Goal: Navigation & Orientation: Find specific page/section

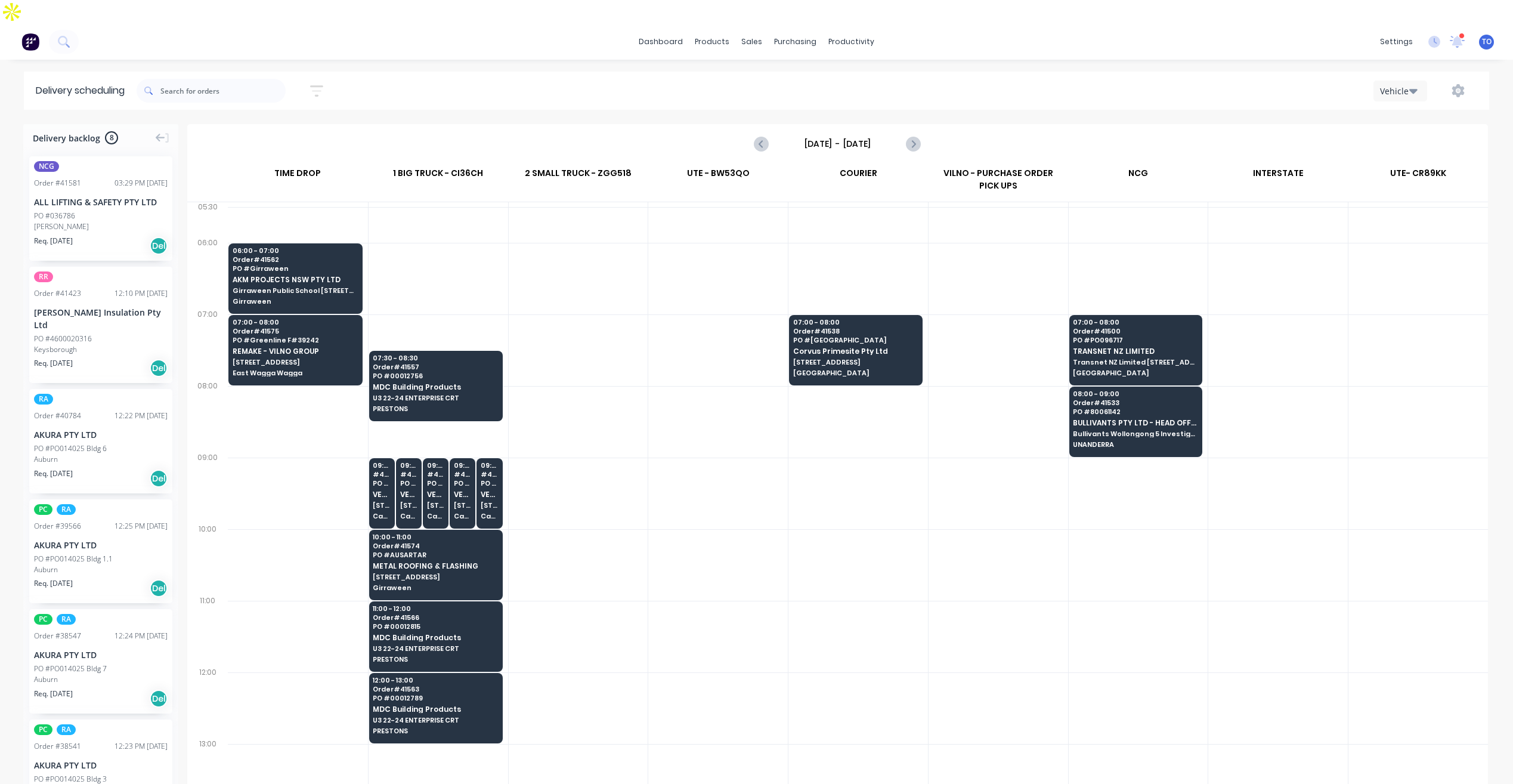
click at [834, 30] on div "dashboard products sales purchasing productivity dashboard products Product Cat…" at bounding box center [756, 41] width 1513 height 36
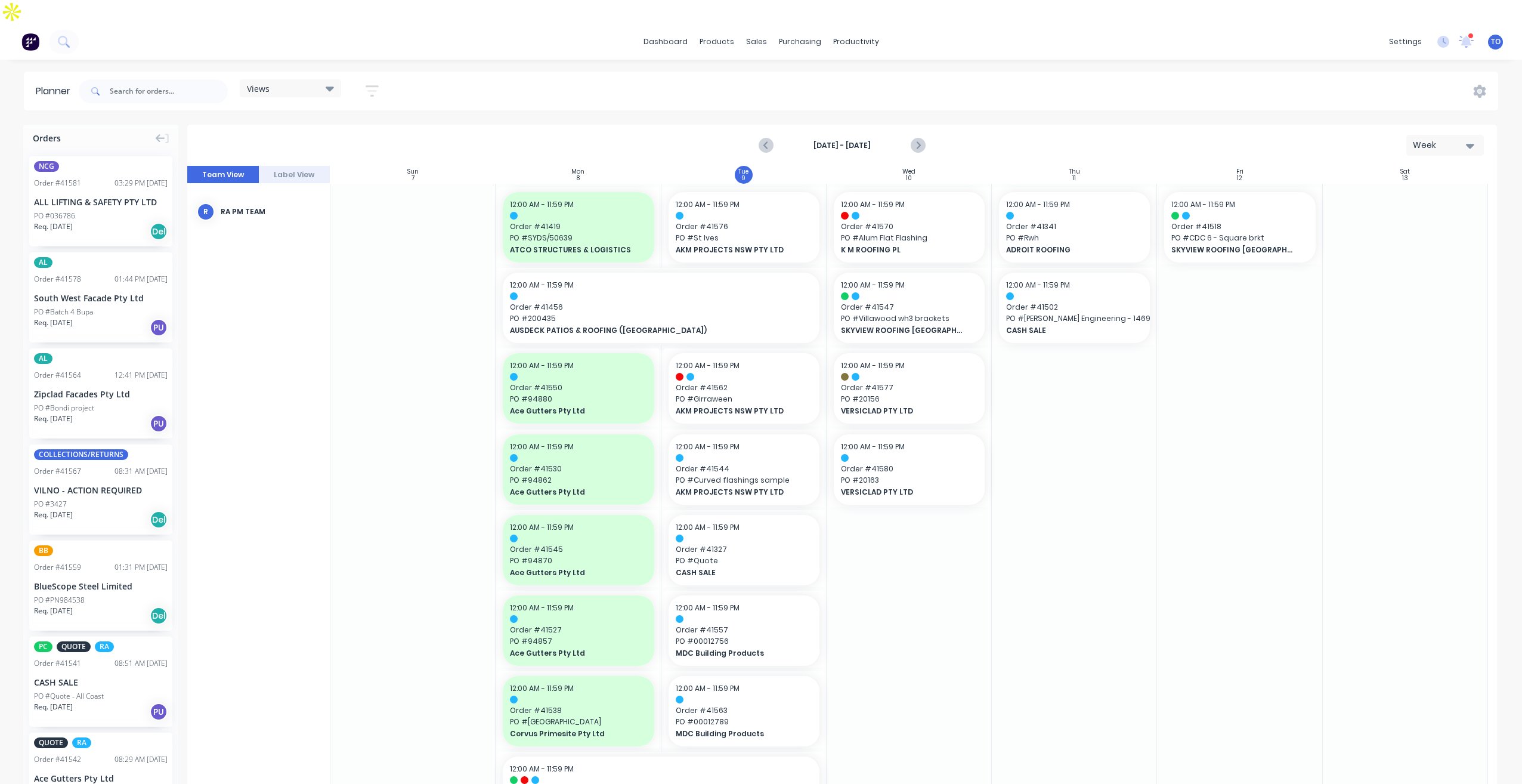
drag, startPoint x: 0, startPoint y: 0, endPoint x: 1435, endPoint y: 6, distance: 1435.0
click at [1463, 36] on icon at bounding box center [1467, 41] width 15 height 12
click at [1464, 36] on icon at bounding box center [1467, 41] width 15 height 12
click at [1460, 36] on icon at bounding box center [1467, 41] width 15 height 12
click at [1446, 33] on div "settings 33 new notifications Mark all as read Angela mentioned you in a messag…" at bounding box center [1452, 41] width 139 height 18
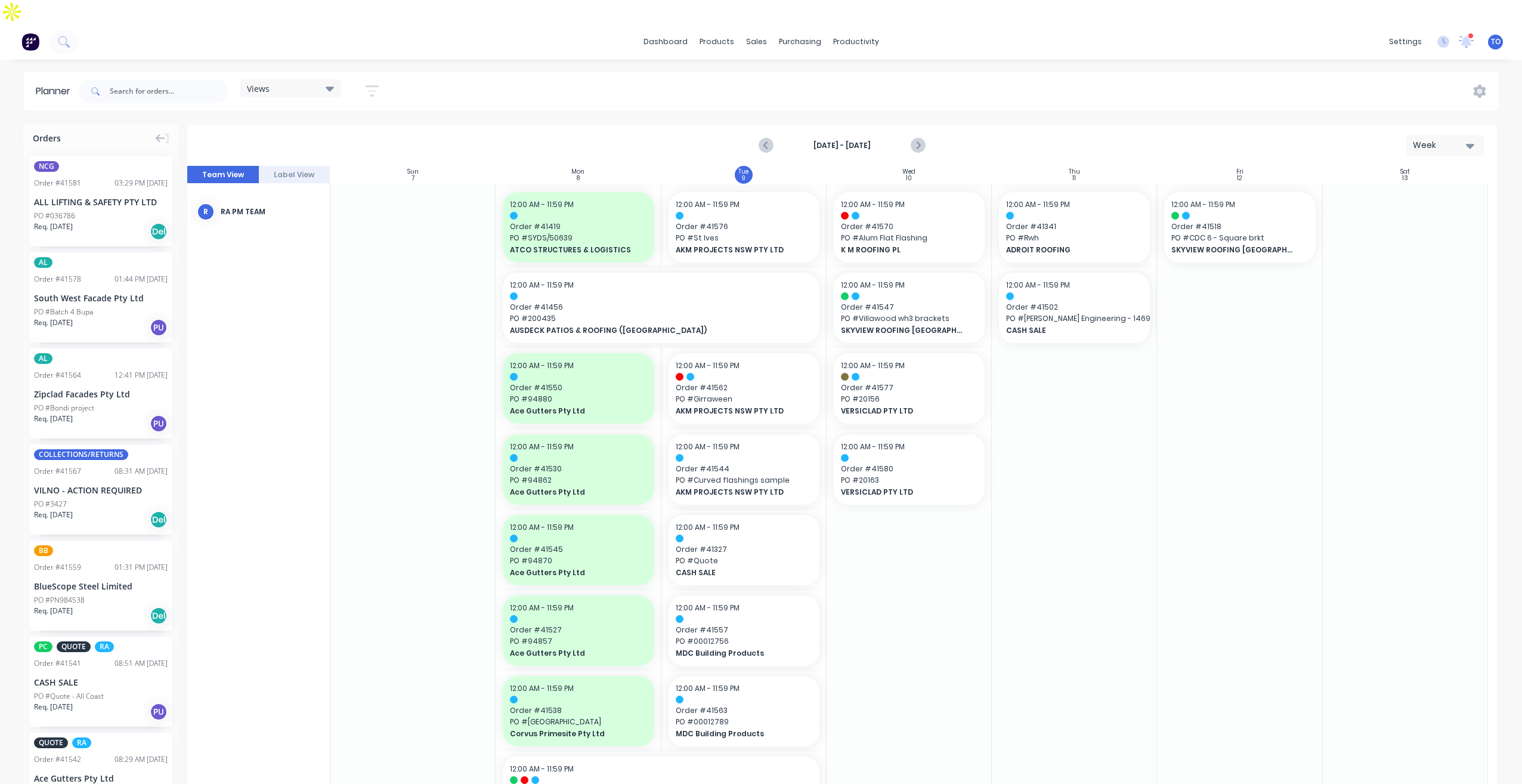
click at [1448, 33] on div "settings 33 new notifications Mark all as read Angela mentioned you in a messag…" at bounding box center [1452, 41] width 139 height 18
click at [1446, 33] on div "settings 33 new notifications Mark all as read Angela mentioned you in a messag…" at bounding box center [1452, 41] width 139 height 18
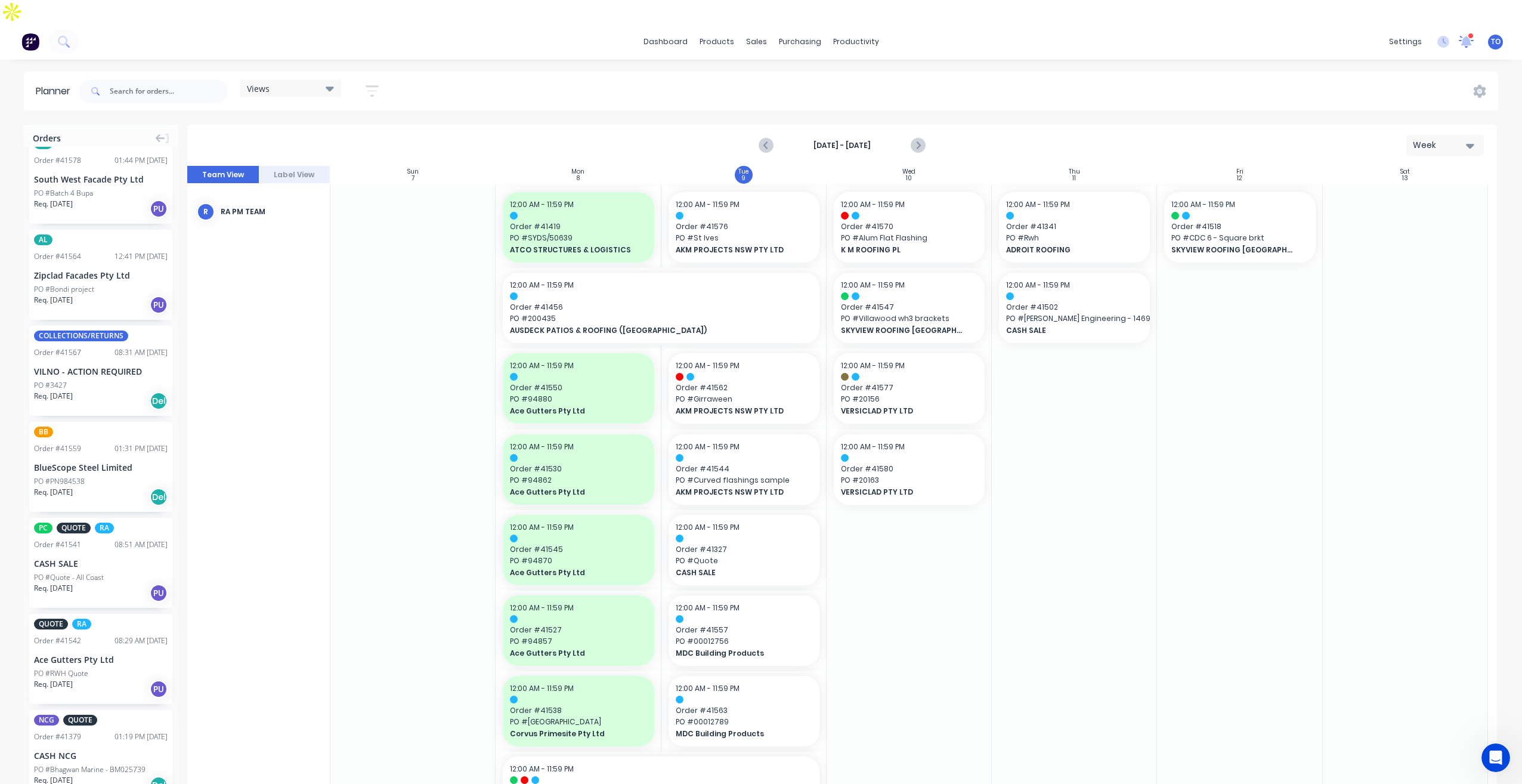
click at [1469, 36] on icon at bounding box center [1466, 40] width 10 height 9
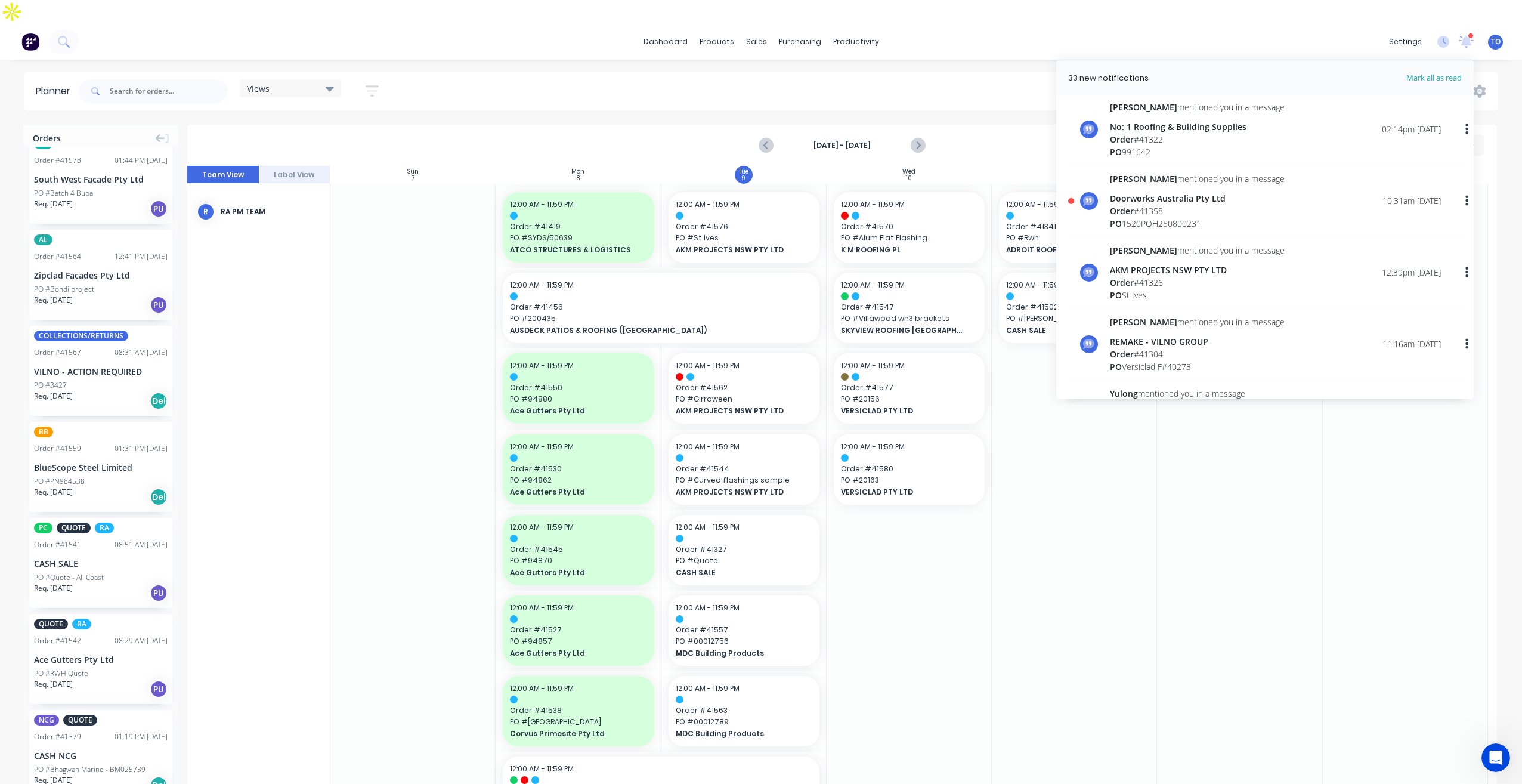
scroll to position [1252, 0]
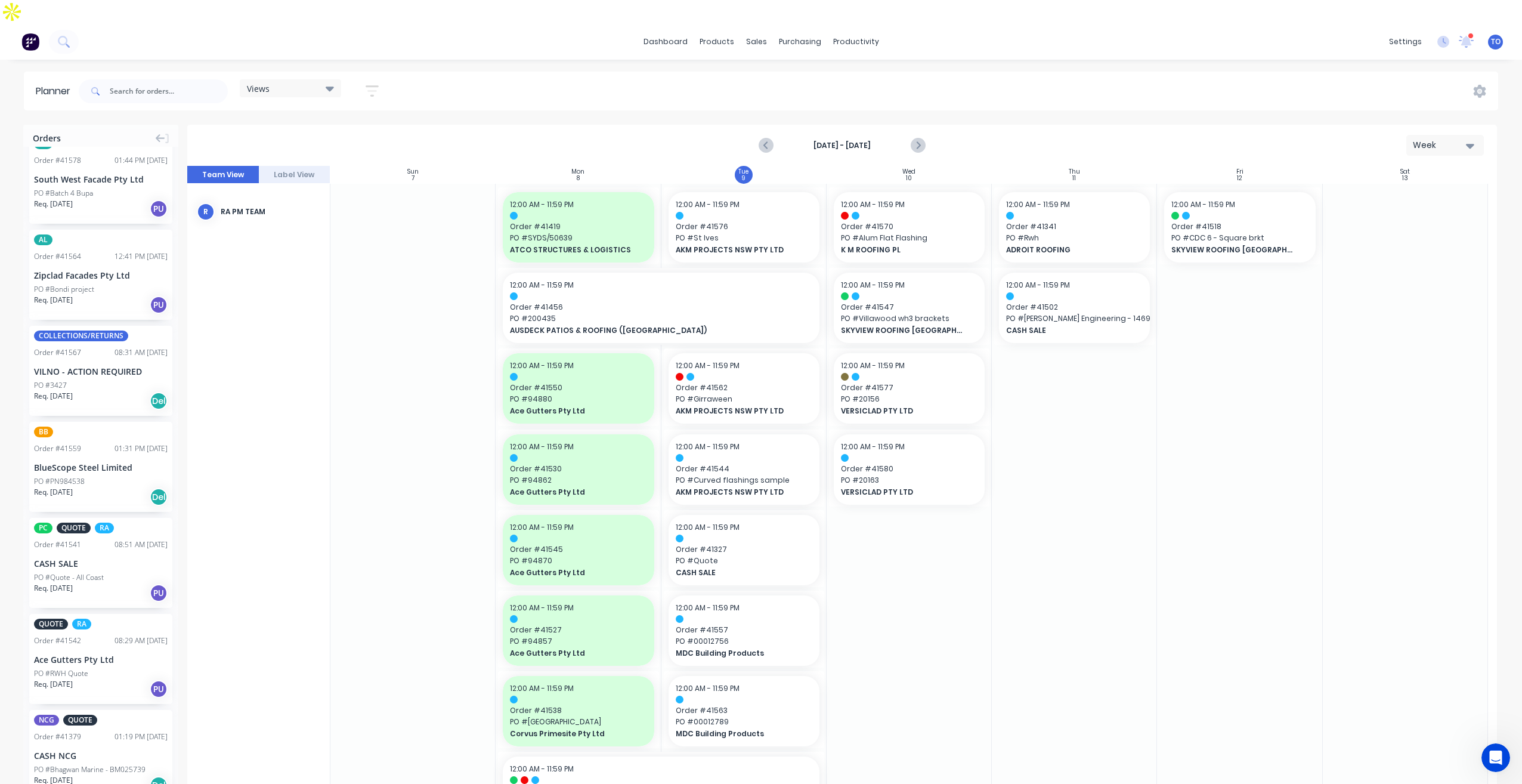
drag, startPoint x: 1109, startPoint y: 463, endPoint x: 1035, endPoint y: 430, distance: 81.0
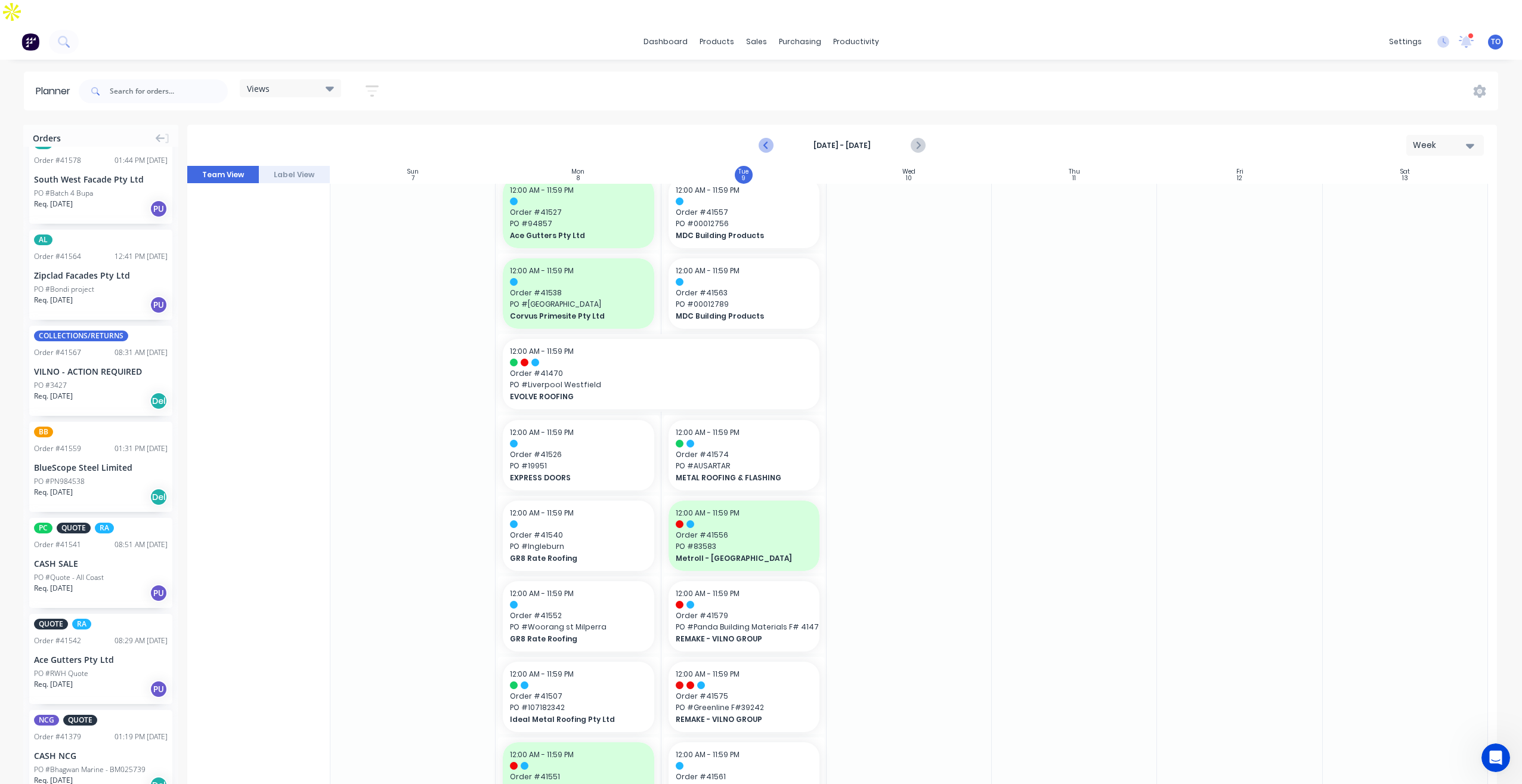
scroll to position [477, 0]
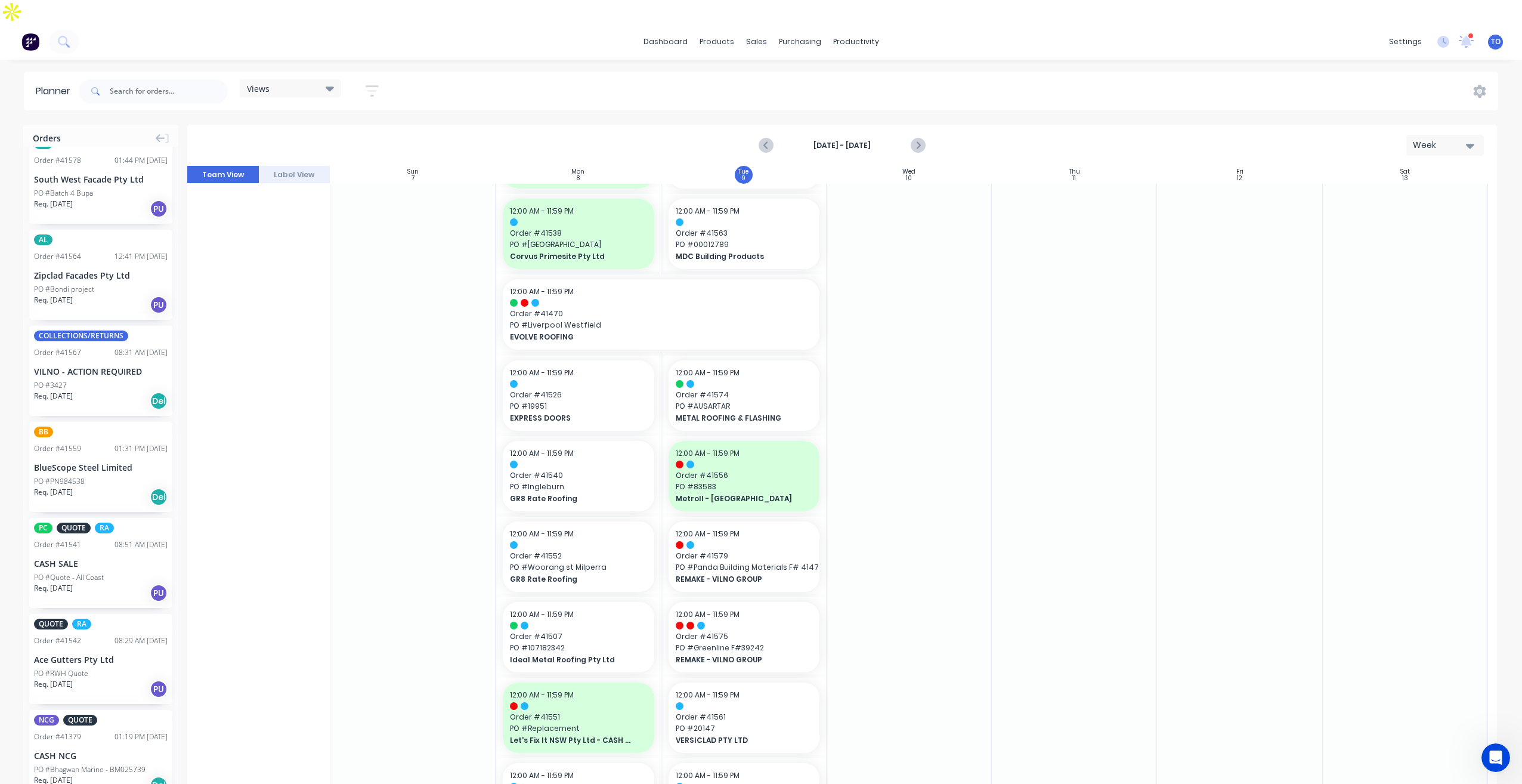
click at [1475, 33] on div "settings 33 new notifications Mark all as read Angela mentioned you in a messag…" at bounding box center [1452, 41] width 139 height 18
click at [1472, 33] on div at bounding box center [1470, 36] width 6 height 6
click at [1467, 33] on div "settings 33 new notifications Mark all as read Angela mentioned you in a messag…" at bounding box center [1452, 41] width 139 height 18
click at [1470, 33] on div at bounding box center [1470, 36] width 6 height 6
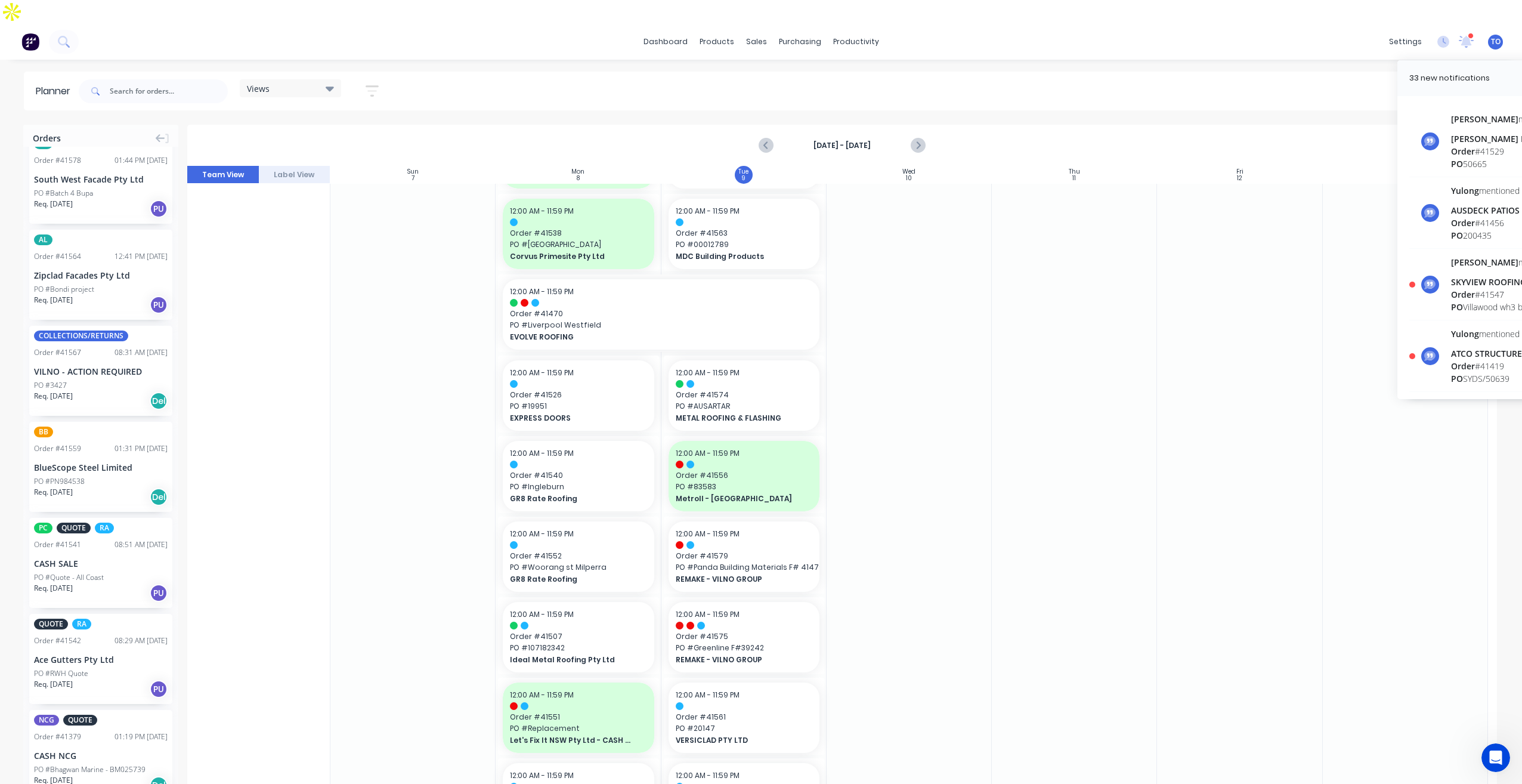
click at [1460, 28] on div "dashboard products sales purchasing productivity dashboard products Product Cat…" at bounding box center [761, 41] width 1522 height 36
click at [1426, 0] on html "dashboard products sales purchasing productivity dashboard products Product Cat…" at bounding box center [761, 403] width 1522 height 808
click at [1459, 36] on icon at bounding box center [1467, 41] width 15 height 12
